Goal: Task Accomplishment & Management: Use online tool/utility

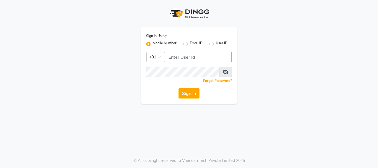
drag, startPoint x: 178, startPoint y: 58, endPoint x: 203, endPoint y: 54, distance: 25.4
click at [179, 57] on input "Username" at bounding box center [197, 57] width 67 height 11
type input "9930504264"
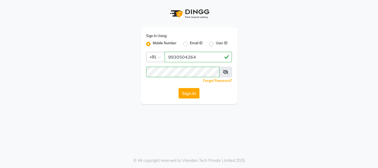
click at [225, 71] on icon at bounding box center [226, 72] width 6 height 4
click at [195, 92] on button "Sign In" at bounding box center [188, 93] width 21 height 11
click at [195, 92] on div "Sign In" at bounding box center [189, 93] width 86 height 11
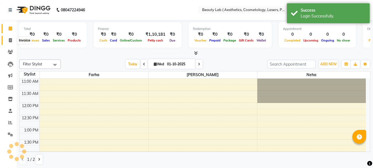
click at [11, 40] on icon at bounding box center [10, 40] width 3 height 4
select select "service"
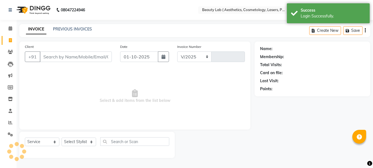
select select "7169"
type input "0694"
click at [73, 58] on input "Client" at bounding box center [76, 56] width 73 height 11
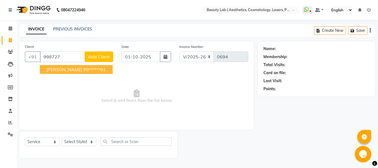
click at [95, 71] on ngb-highlight "99******91" at bounding box center [94, 70] width 23 height 6
type input "99******91"
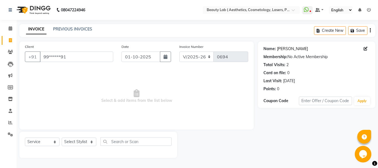
click at [295, 48] on link "Sultana Shaikh" at bounding box center [292, 49] width 31 height 6
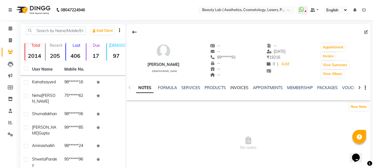
click at [241, 88] on link "INVOICES" at bounding box center [240, 87] width 18 height 5
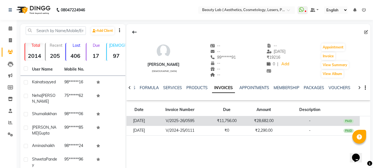
click at [246, 122] on td "₹11,756.00" at bounding box center [227, 121] width 37 height 10
click at [242, 120] on td "₹11,756.00" at bounding box center [227, 121] width 37 height 10
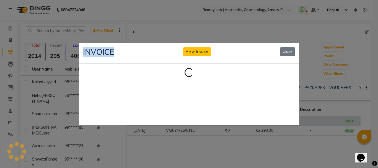
click at [242, 120] on ngb-modal-window "INVOICE View Invoice Close Loading..." at bounding box center [189, 84] width 378 height 168
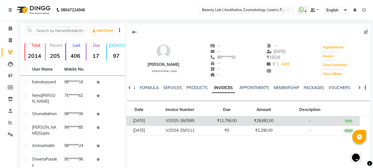
click at [253, 120] on td "₹28,682.00" at bounding box center [264, 121] width 37 height 10
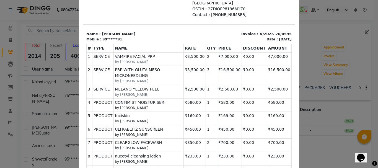
scroll to position [105, 0]
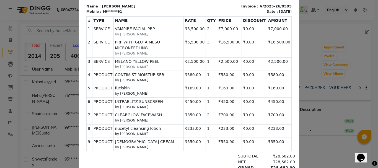
click at [327, 155] on ngb-modal-window "INVOICE View Invoice Close" at bounding box center [189, 84] width 378 height 168
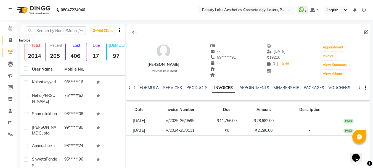
click at [11, 40] on icon at bounding box center [10, 40] width 3 height 4
select select "7169"
select select "service"
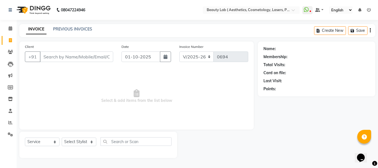
click at [93, 56] on input "Client" at bounding box center [76, 56] width 73 height 11
click at [90, 60] on input "Client" at bounding box center [76, 56] width 73 height 11
type input "9619633095"
click at [95, 59] on button "Add Client" at bounding box center [99, 56] width 28 height 11
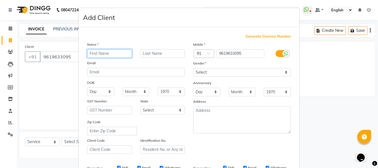
click at [112, 51] on input "text" at bounding box center [109, 53] width 45 height 9
type input "[PERSON_NAME]"
click at [156, 51] on input "text" at bounding box center [162, 53] width 45 height 9
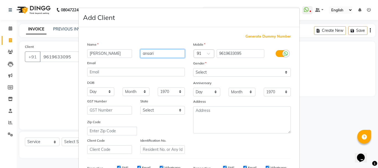
type input "ansari"
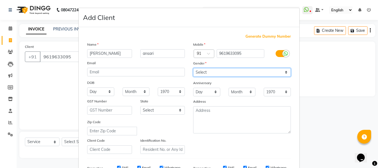
click at [252, 75] on select "Select [DEMOGRAPHIC_DATA] [DEMOGRAPHIC_DATA] Other Prefer Not To Say" at bounding box center [242, 72] width 98 height 9
select select "[DEMOGRAPHIC_DATA]"
click at [193, 68] on select "Select [DEMOGRAPHIC_DATA] [DEMOGRAPHIC_DATA] Other Prefer Not To Say" at bounding box center [242, 72] width 98 height 9
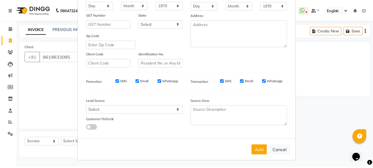
scroll to position [87, 0]
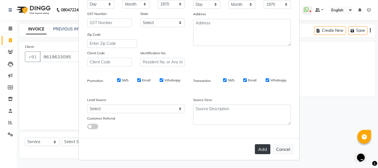
click at [263, 150] on button "Add" at bounding box center [262, 149] width 15 height 10
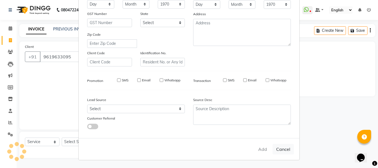
type input "96******95"
select select
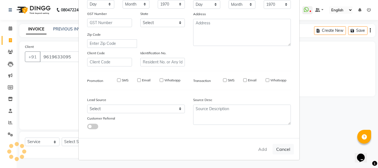
select select
checkbox input "false"
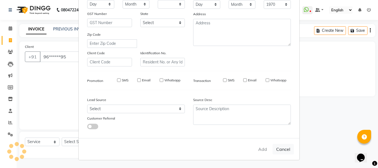
checkbox input "false"
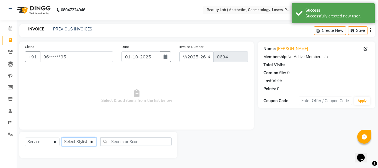
click at [77, 140] on select "Select Stylist [PERSON_NAME] neha nishu sarika" at bounding box center [79, 141] width 35 height 9
select select "59940"
click at [62, 137] on select "Select Stylist [PERSON_NAME] neha nishu sarika" at bounding box center [79, 141] width 35 height 9
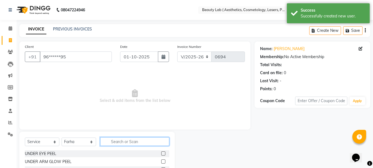
click at [126, 141] on input "text" at bounding box center [134, 141] width 69 height 9
type input "consu"
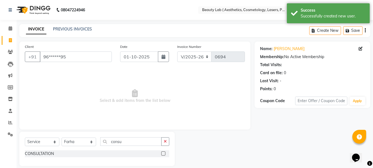
click at [164, 153] on label at bounding box center [163, 153] width 4 height 4
click at [164, 153] on input "checkbox" at bounding box center [163, 154] width 4 height 4
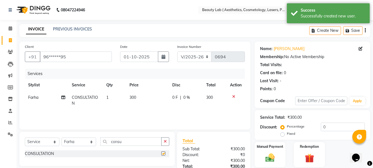
checkbox input "false"
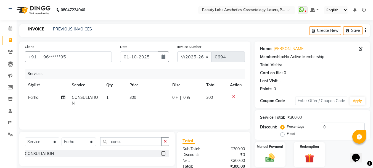
click at [138, 95] on td "300" at bounding box center [147, 100] width 43 height 18
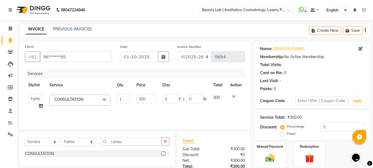
click at [152, 97] on input "300" at bounding box center [146, 99] width 19 height 9
type input "3"
type input "500"
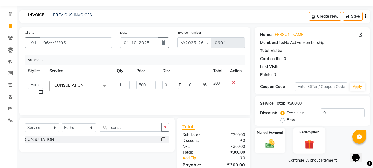
scroll to position [42, 0]
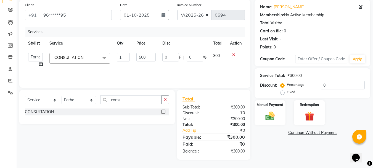
click at [254, 155] on div "Total Sub Total: ₹300.00 Discount: ₹0 Net: ₹300.00 Total: ₹300.00 Add Tip ₹0 Pa…" at bounding box center [215, 125] width 80 height 70
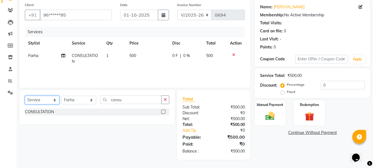
click at [46, 100] on select "Select Service Product Membership Package Voucher Prepaid Gift Card" at bounding box center [42, 100] width 35 height 9
select select "product"
click at [25, 96] on select "Select Service Product Membership Package Voucher Prepaid Gift Card" at bounding box center [42, 100] width 35 height 9
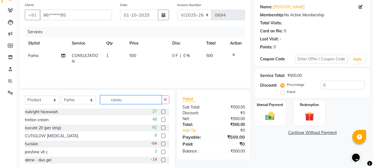
click at [132, 100] on input "consu" at bounding box center [130, 99] width 61 height 9
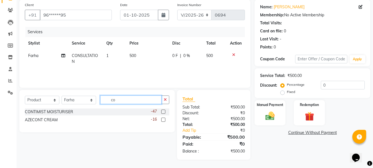
type input "c"
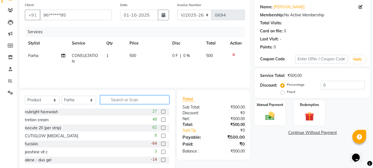
click at [124, 98] on input "text" at bounding box center [134, 99] width 69 height 9
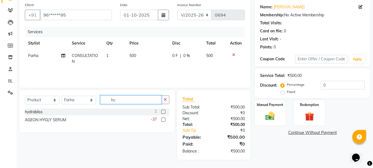
type input "hy"
click at [164, 119] on label at bounding box center [163, 119] width 4 height 4
click at [164, 119] on input "checkbox" at bounding box center [163, 120] width 4 height 4
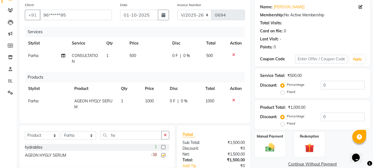
checkbox input "false"
click at [122, 139] on input "hy" at bounding box center [130, 135] width 61 height 9
type input "h"
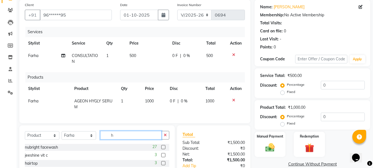
type input "hy"
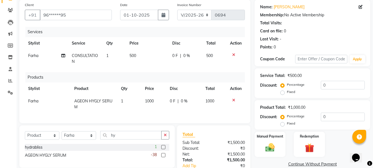
click at [163, 149] on label at bounding box center [163, 147] width 4 height 4
click at [163, 149] on input "checkbox" at bounding box center [163, 147] width 4 height 4
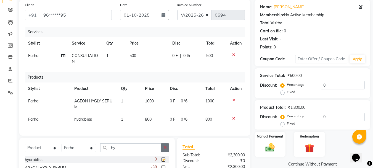
checkbox input "false"
click at [123, 150] on input "hy" at bounding box center [130, 147] width 61 height 9
type input "h"
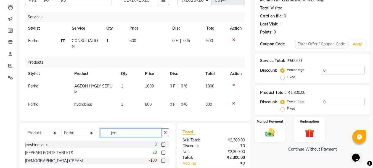
scroll to position [69, 0]
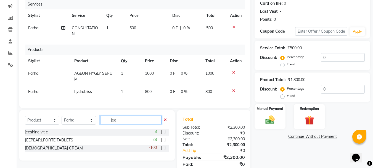
type input "jee"
click at [162, 150] on label at bounding box center [163, 148] width 4 height 4
click at [162, 150] on input "checkbox" at bounding box center [163, 148] width 4 height 4
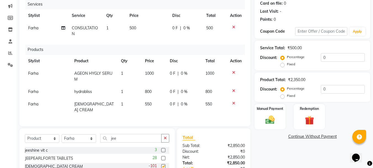
checkbox input "false"
click at [127, 137] on input "jee" at bounding box center [130, 138] width 61 height 9
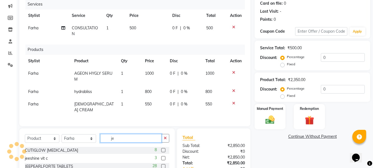
type input "jee"
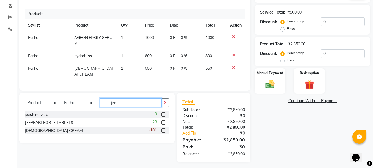
scroll to position [106, 0]
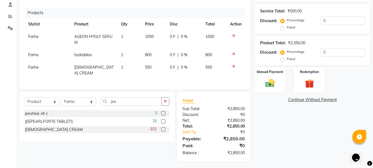
click at [163, 112] on label at bounding box center [163, 113] width 4 height 4
click at [163, 112] on input "checkbox" at bounding box center [163, 114] width 4 height 4
checkbox input "true"
click at [163, 106] on button "button" at bounding box center [165, 101] width 8 height 9
click at [162, 106] on input "jee" at bounding box center [130, 101] width 61 height 9
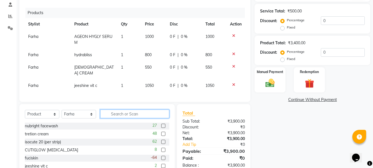
checkbox input "false"
click at [132, 112] on input "text" at bounding box center [134, 113] width 69 height 9
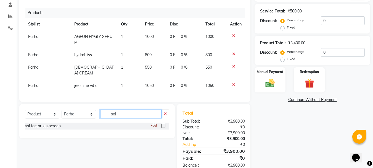
type input "sol"
click at [162, 124] on label at bounding box center [163, 126] width 4 height 4
click at [162, 124] on input "checkbox" at bounding box center [163, 126] width 4 height 4
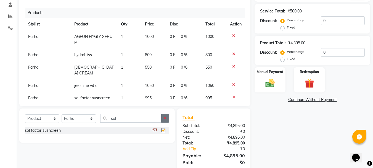
checkbox input "false"
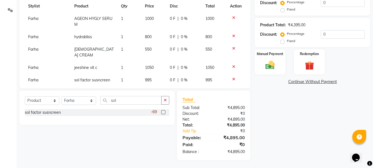
scroll to position [125, 0]
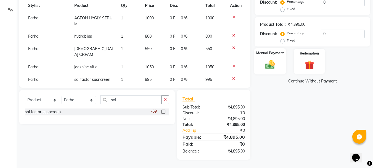
click at [268, 65] on img at bounding box center [270, 64] width 15 height 11
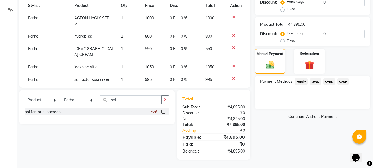
click at [331, 80] on span "CARD" at bounding box center [330, 81] width 12 height 6
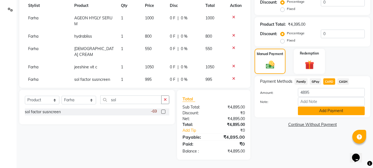
click at [326, 111] on button "Add Payment" at bounding box center [331, 110] width 67 height 9
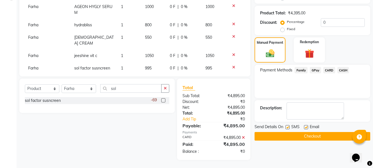
scroll to position [136, 0]
click at [325, 136] on button "Checkout" at bounding box center [313, 136] width 116 height 9
